Goal: Information Seeking & Learning: Learn about a topic

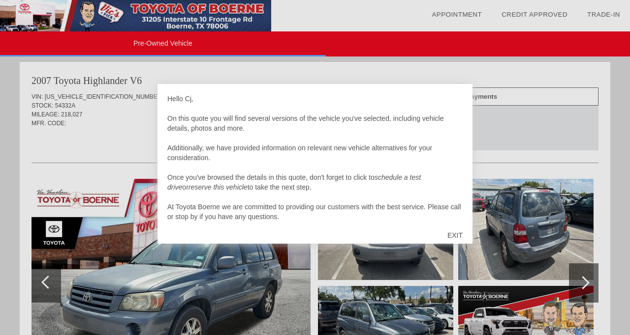
scroll to position [10, 0]
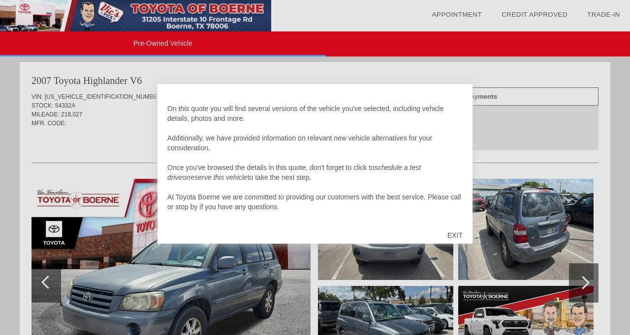
click at [451, 235] on div "EXIT" at bounding box center [454, 236] width 35 height 30
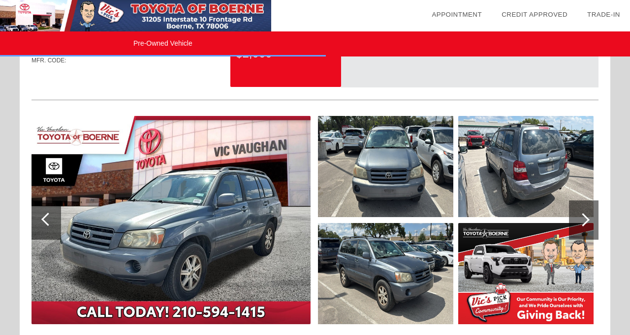
scroll to position [1076, 0]
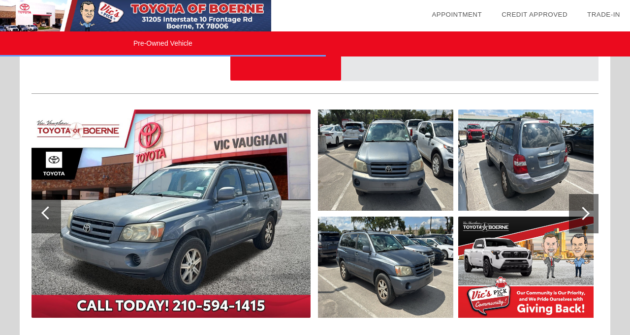
click at [212, 218] on img at bounding box center [170, 214] width 279 height 209
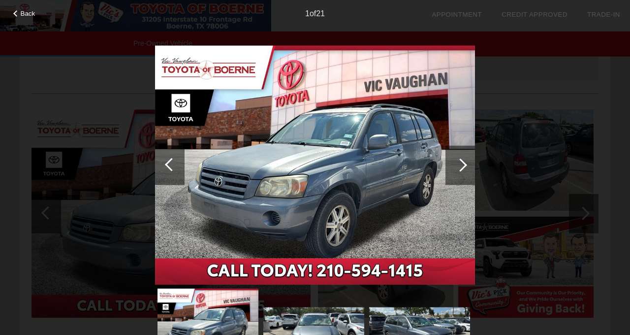
click at [457, 168] on div at bounding box center [459, 164] width 13 height 13
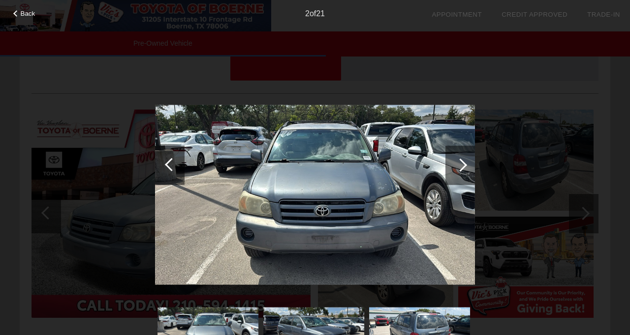
click at [457, 168] on div at bounding box center [459, 164] width 13 height 13
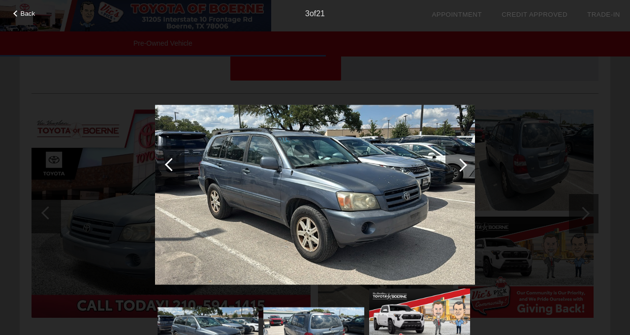
click at [457, 169] on div at bounding box center [459, 164] width 13 height 13
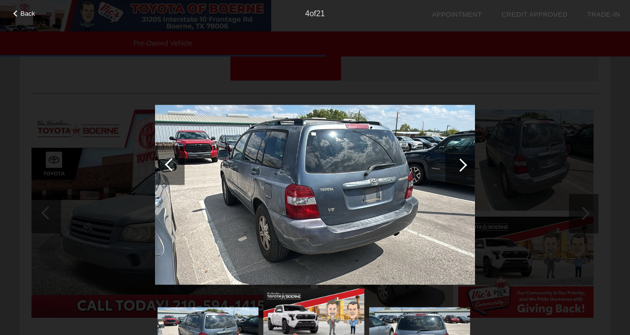
click at [457, 169] on div at bounding box center [459, 164] width 13 height 13
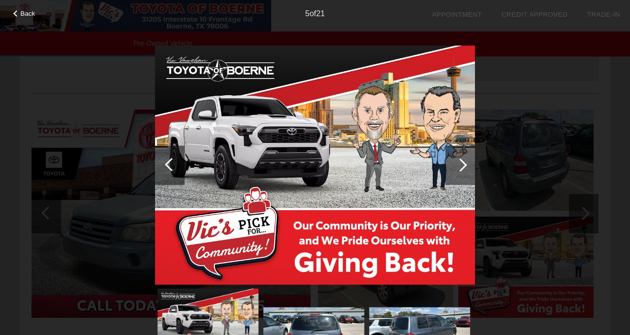
click at [28, 13] on span "Back" at bounding box center [28, 13] width 15 height 7
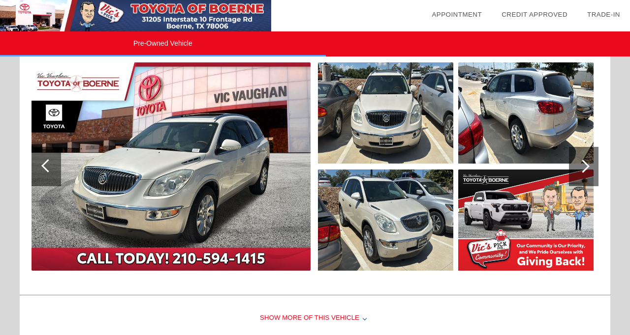
scroll to position [1526, 0]
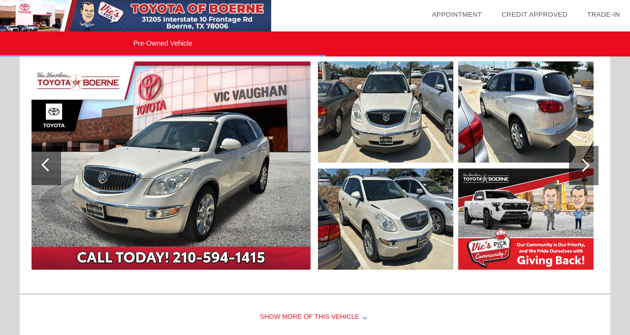
click at [149, 157] on img at bounding box center [170, 165] width 279 height 209
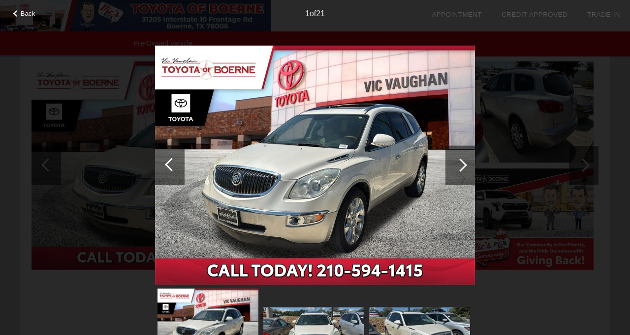
click at [465, 167] on div at bounding box center [460, 165] width 30 height 39
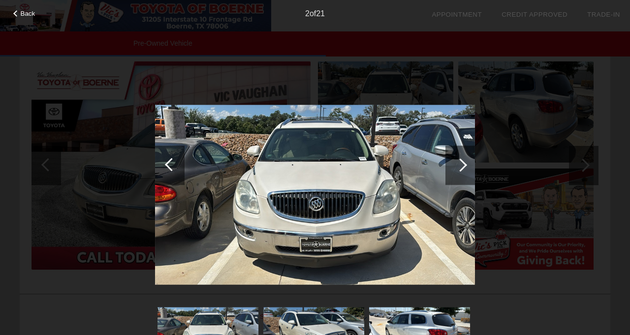
click at [465, 168] on div at bounding box center [460, 165] width 30 height 39
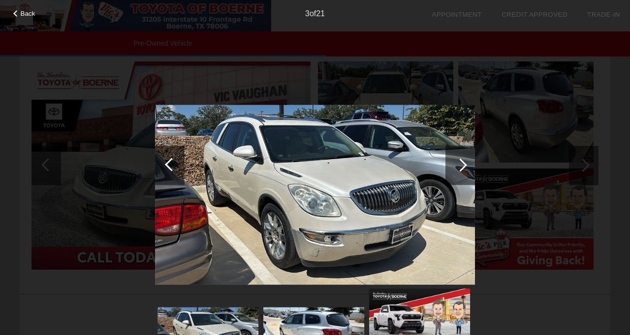
click at [466, 168] on div at bounding box center [460, 165] width 30 height 39
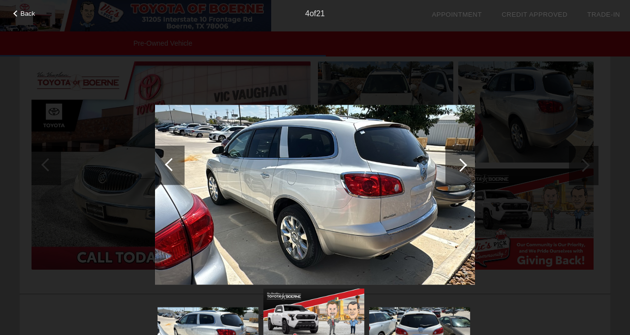
click at [467, 168] on div at bounding box center [460, 165] width 30 height 39
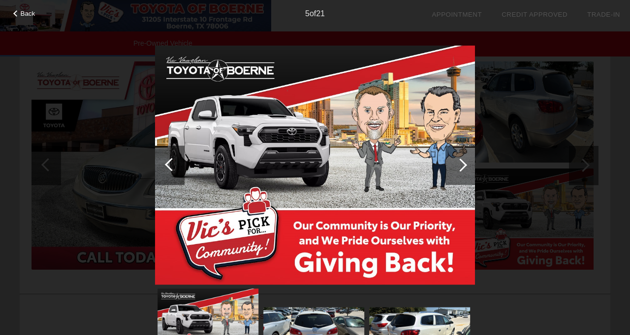
click at [468, 169] on div at bounding box center [460, 165] width 30 height 39
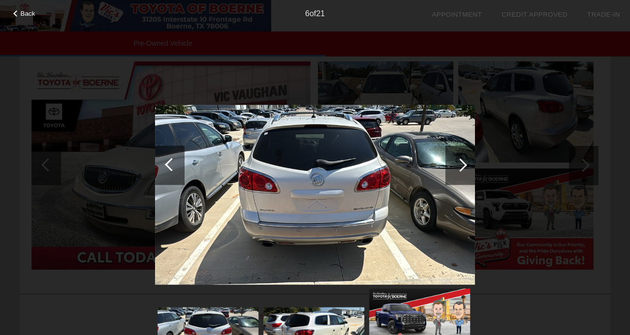
click at [467, 170] on div at bounding box center [460, 165] width 30 height 39
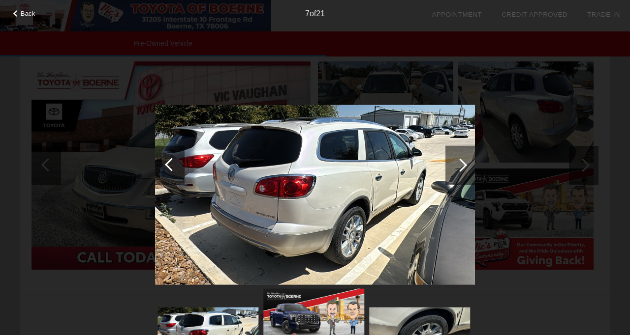
click at [467, 170] on div at bounding box center [460, 165] width 30 height 39
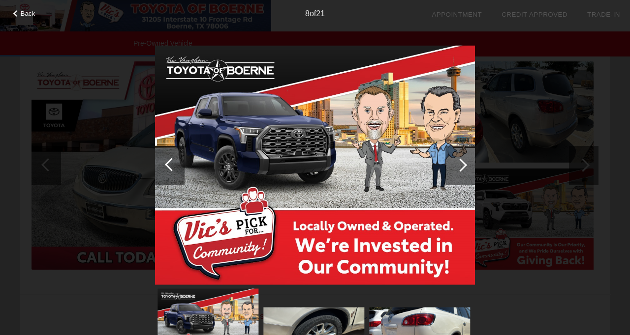
click at [467, 170] on div at bounding box center [460, 165] width 30 height 39
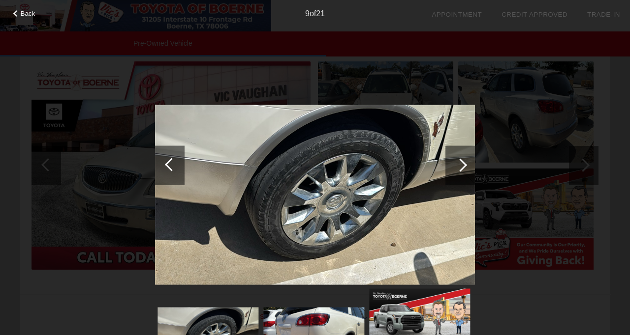
click at [467, 170] on div at bounding box center [460, 165] width 30 height 39
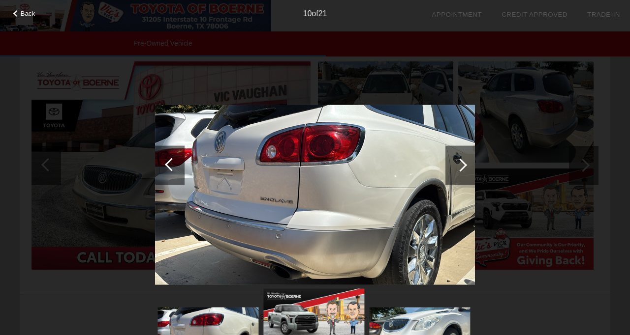
click at [168, 161] on div at bounding box center [171, 164] width 13 height 13
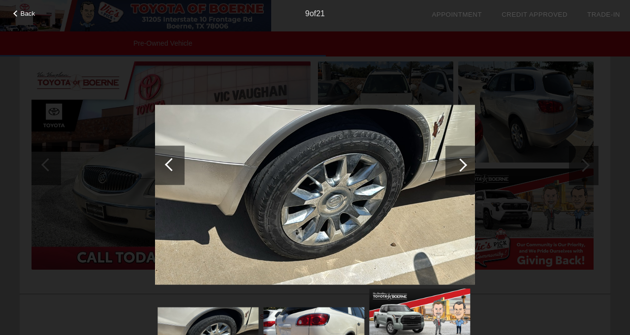
click at [466, 166] on div at bounding box center [460, 165] width 30 height 39
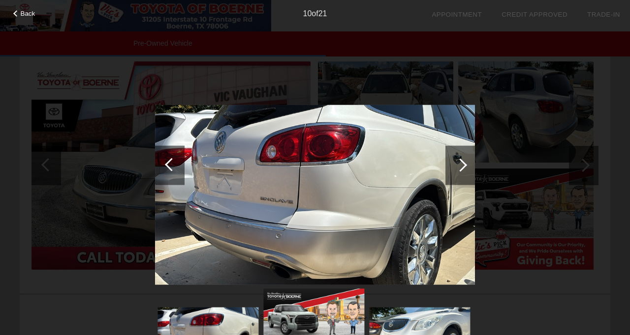
click at [466, 166] on div at bounding box center [460, 165] width 30 height 39
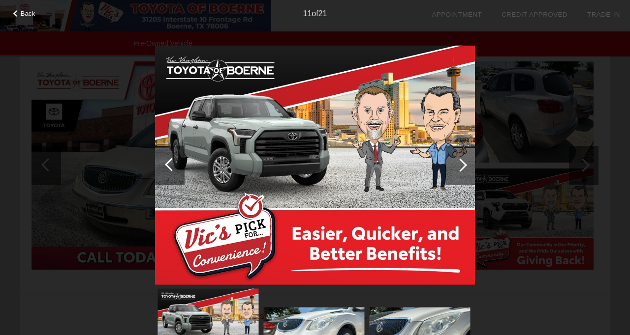
click at [466, 166] on div at bounding box center [460, 165] width 30 height 39
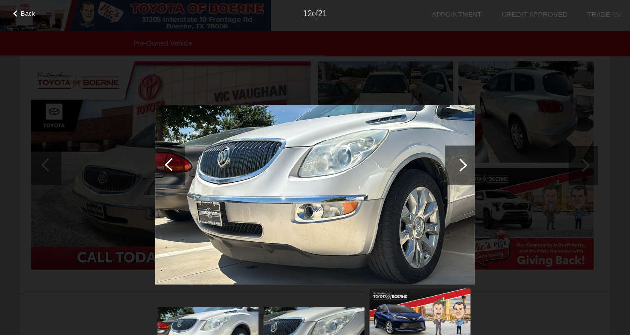
click at [466, 166] on div at bounding box center [460, 165] width 30 height 39
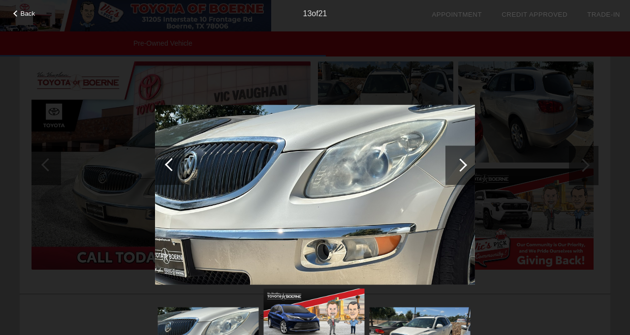
click at [466, 167] on div at bounding box center [460, 165] width 30 height 39
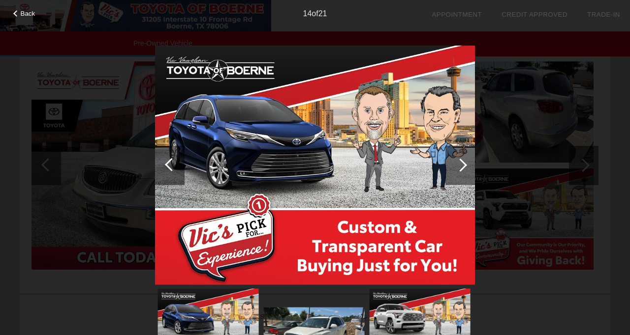
click at [466, 167] on div at bounding box center [460, 165] width 30 height 39
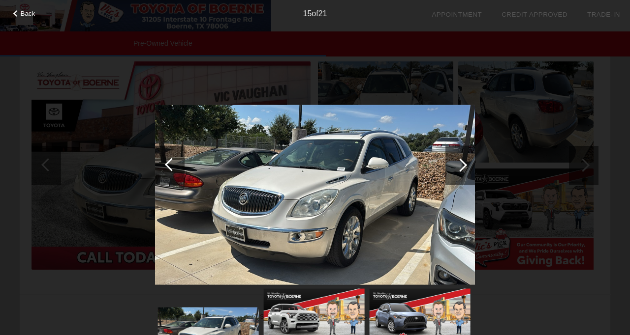
click at [466, 167] on div at bounding box center [460, 165] width 30 height 39
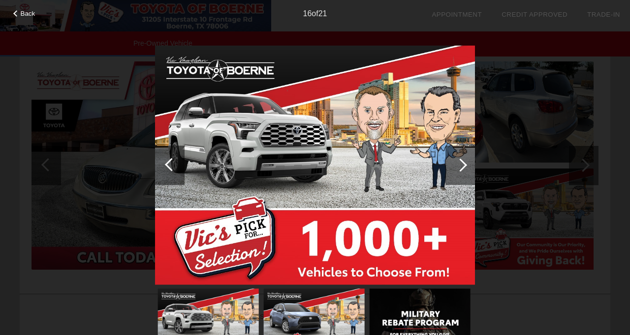
click at [466, 167] on div at bounding box center [460, 165] width 30 height 39
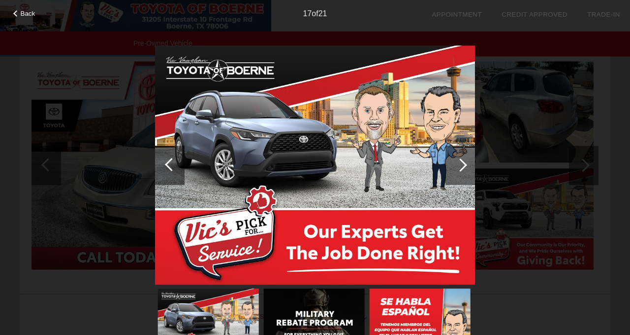
click at [466, 167] on div at bounding box center [460, 165] width 30 height 39
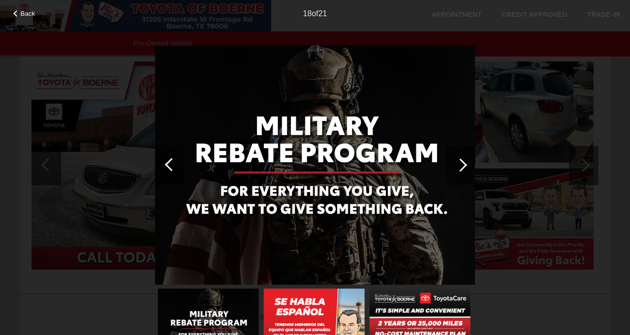
click at [466, 167] on div at bounding box center [460, 165] width 30 height 39
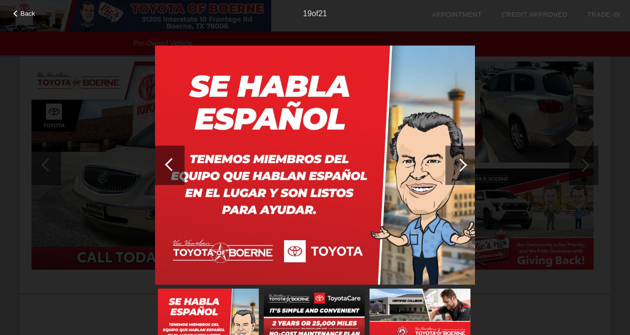
click at [27, 12] on span "Back" at bounding box center [28, 13] width 15 height 7
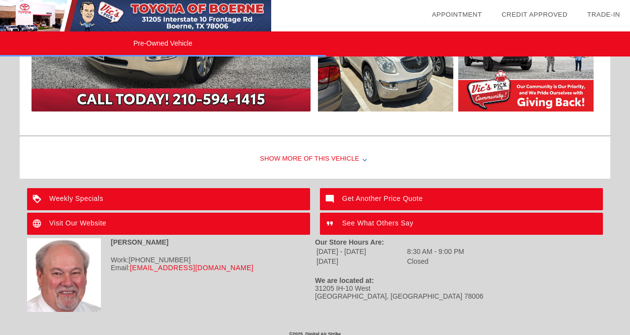
scroll to position [1690, 0]
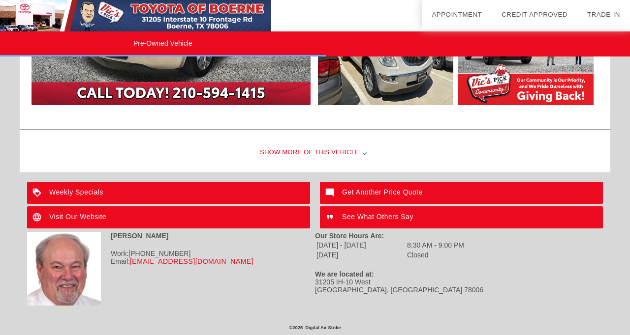
click at [272, 150] on div "Show More of this Vehicle" at bounding box center [315, 152] width 590 height 39
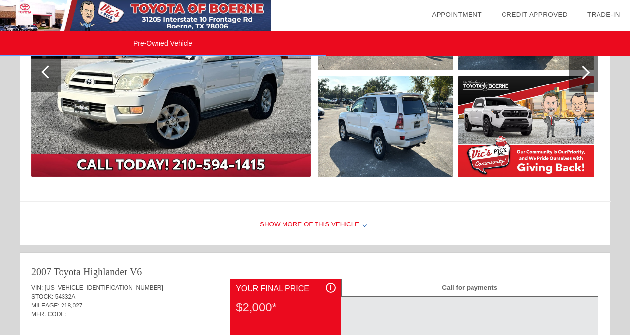
scroll to position [585, 0]
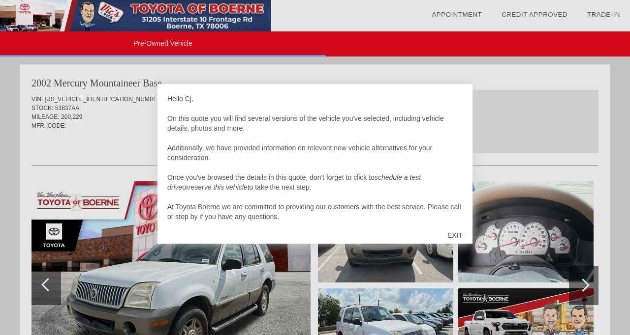
scroll to position [1408, 0]
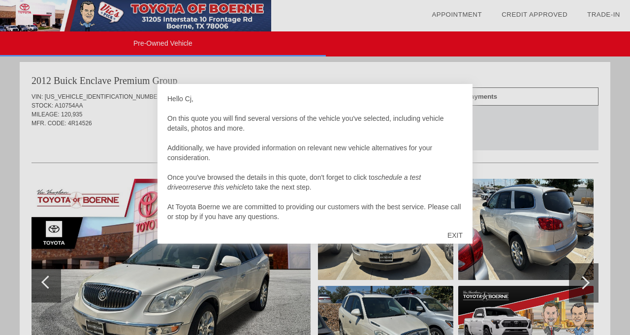
click at [457, 235] on div "EXIT" at bounding box center [454, 236] width 35 height 30
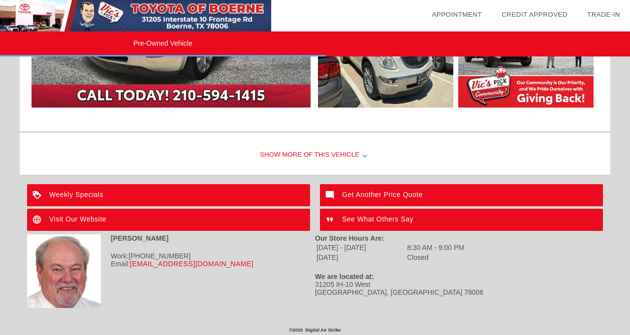
scroll to position [1690, 0]
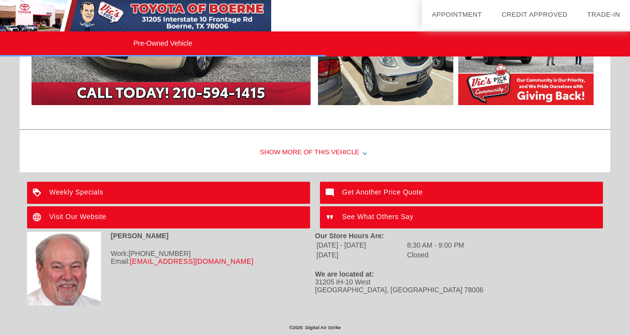
click at [299, 152] on div "Show More of this Vehicle" at bounding box center [315, 152] width 590 height 39
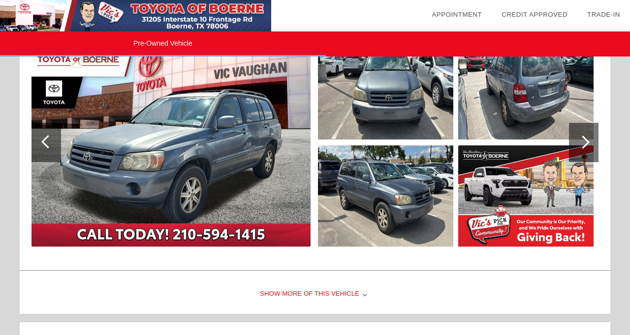
scroll to position [1118, 0]
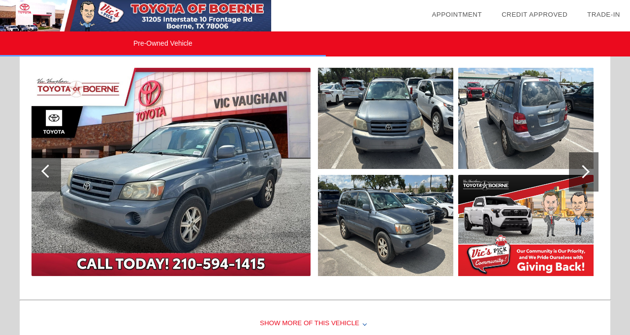
click at [226, 166] on img at bounding box center [170, 172] width 279 height 209
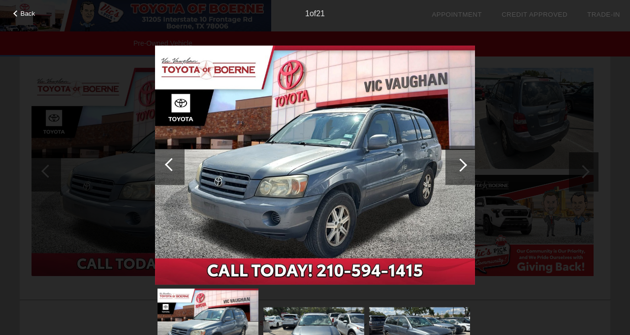
click at [462, 165] on div at bounding box center [459, 164] width 13 height 13
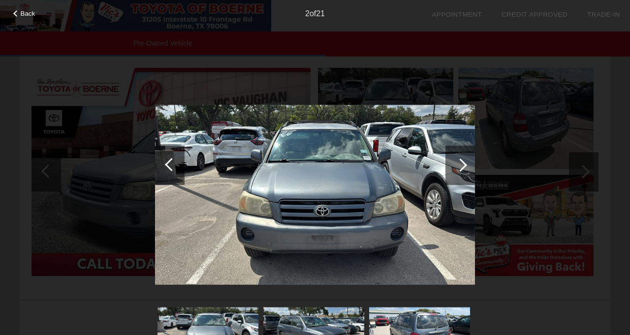
click at [463, 166] on div at bounding box center [459, 164] width 13 height 13
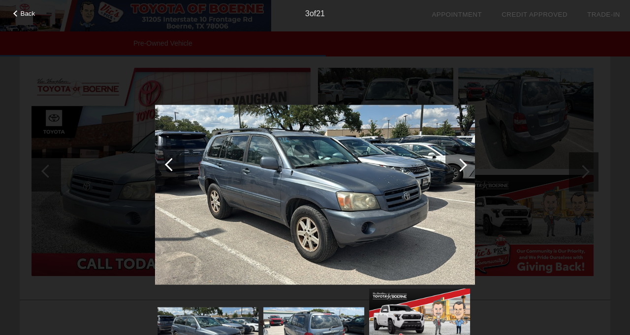
click at [463, 167] on div at bounding box center [459, 164] width 13 height 13
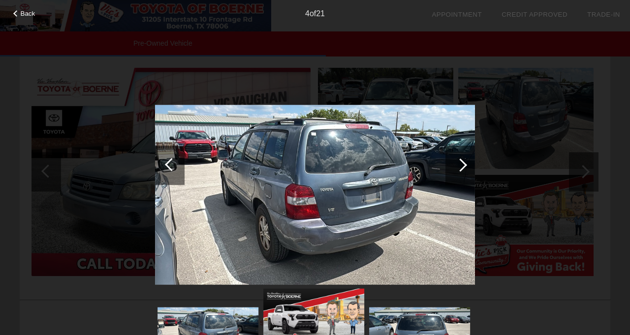
click at [463, 167] on div at bounding box center [459, 164] width 13 height 13
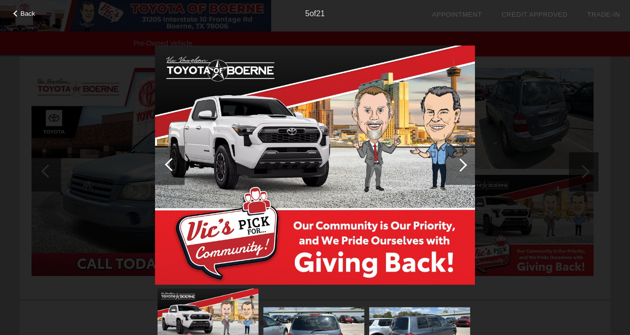
click at [463, 167] on div at bounding box center [459, 164] width 13 height 13
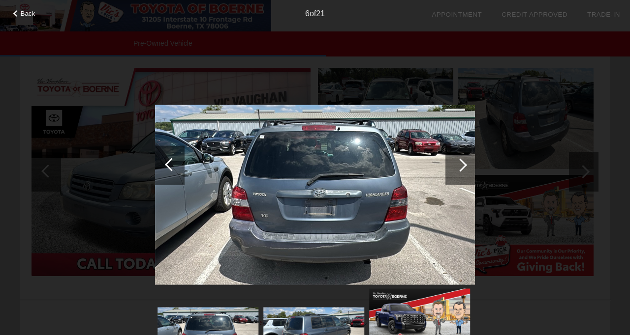
click at [463, 168] on div at bounding box center [459, 164] width 13 height 13
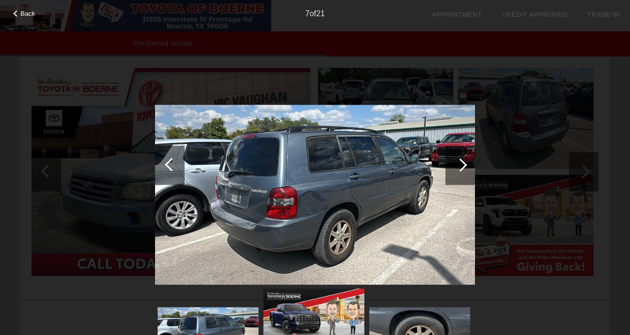
click at [463, 168] on div at bounding box center [459, 164] width 13 height 13
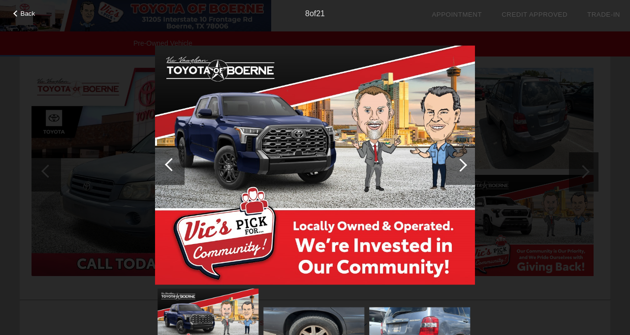
click at [463, 168] on div at bounding box center [459, 164] width 13 height 13
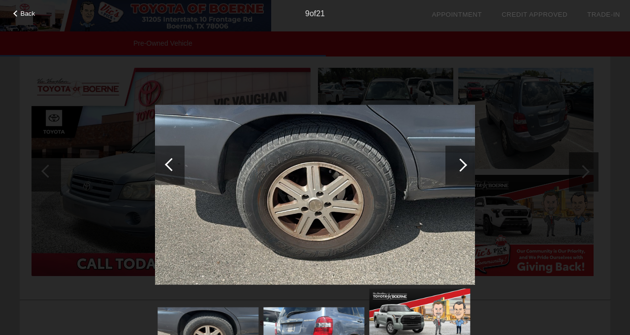
click at [463, 169] on div at bounding box center [460, 165] width 30 height 39
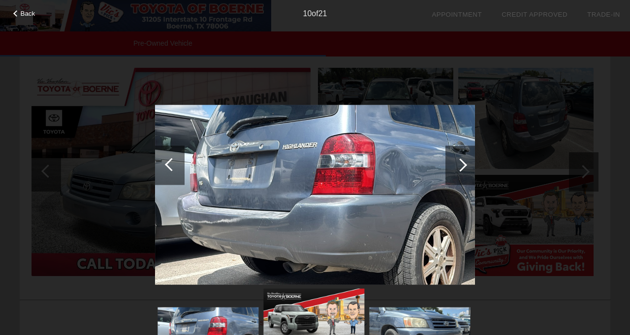
click at [463, 169] on div at bounding box center [460, 165] width 30 height 39
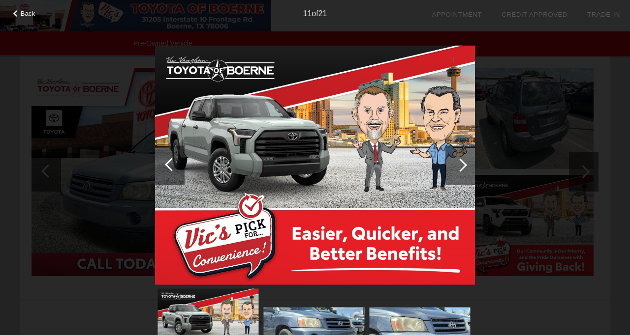
click at [463, 169] on div at bounding box center [460, 165] width 30 height 39
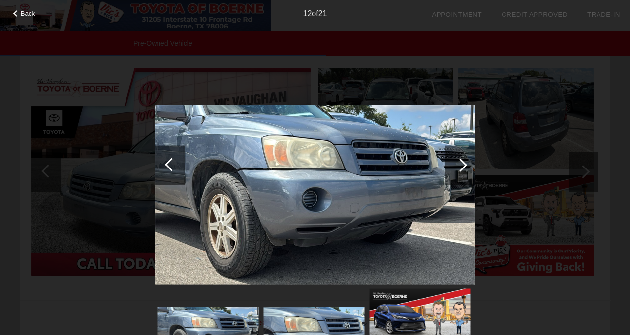
click at [463, 169] on div at bounding box center [460, 165] width 30 height 39
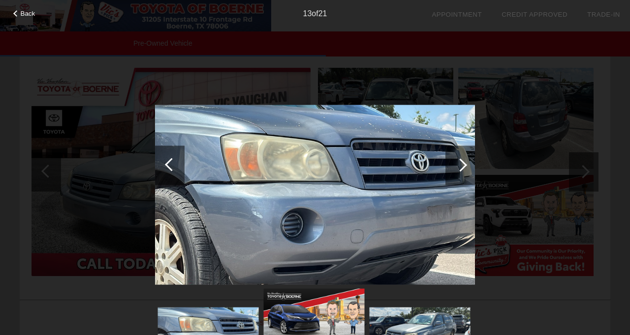
click at [463, 169] on div at bounding box center [460, 165] width 30 height 39
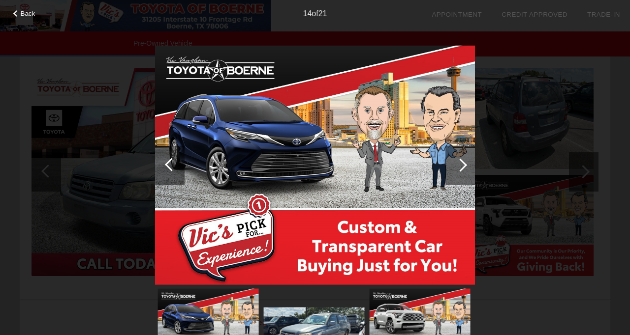
click at [463, 169] on div at bounding box center [460, 165] width 30 height 39
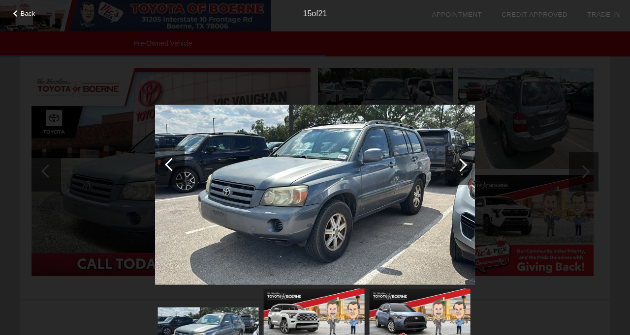
click at [464, 170] on div at bounding box center [460, 165] width 30 height 39
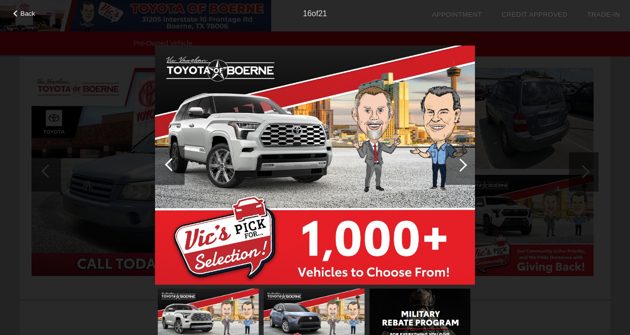
click at [464, 171] on div at bounding box center [460, 165] width 30 height 39
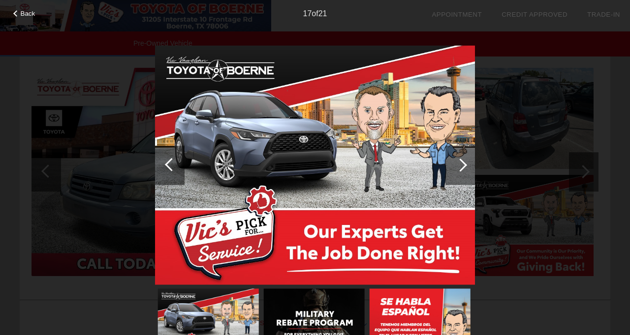
click at [464, 172] on div at bounding box center [460, 165] width 30 height 39
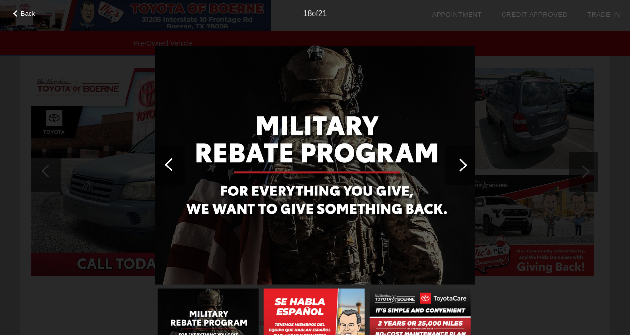
click at [464, 173] on div at bounding box center [460, 165] width 30 height 39
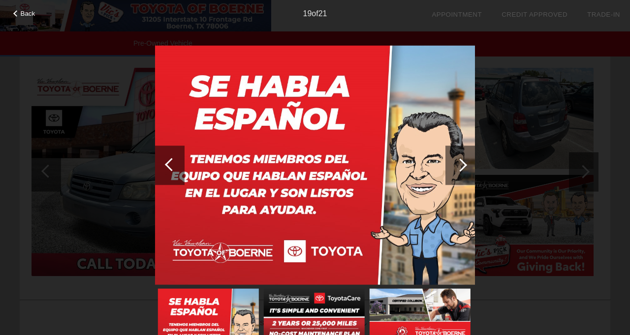
click at [464, 174] on div at bounding box center [460, 165] width 30 height 39
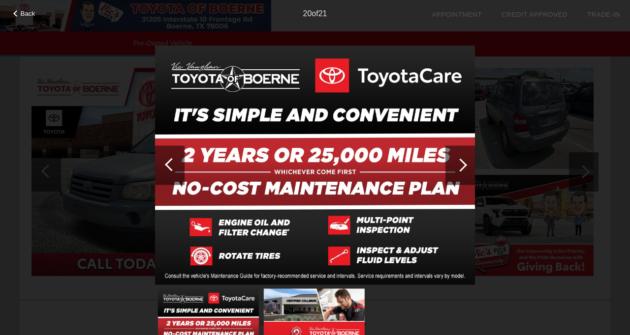
click at [464, 174] on div at bounding box center [460, 165] width 30 height 39
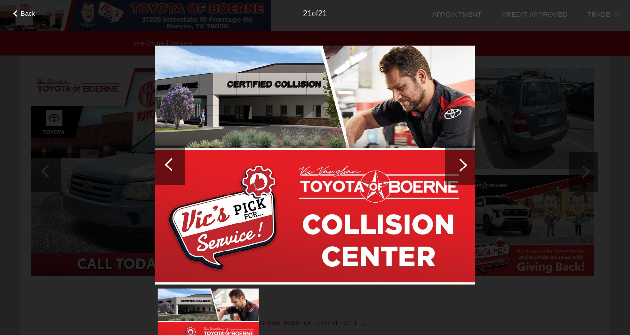
click at [169, 167] on div at bounding box center [171, 164] width 13 height 13
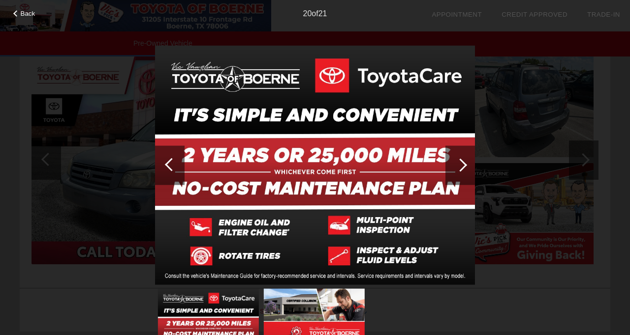
scroll to position [1133, 0]
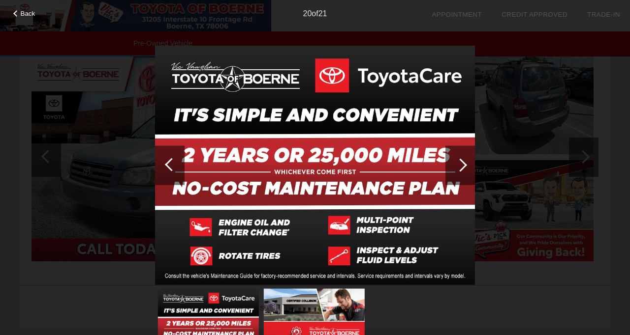
click at [467, 156] on div at bounding box center [460, 165] width 30 height 39
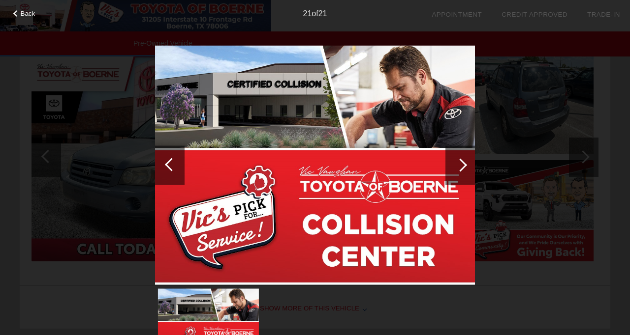
click at [467, 158] on div at bounding box center [460, 165] width 30 height 39
click at [461, 166] on div at bounding box center [459, 164] width 13 height 13
